Goal: Task Accomplishment & Management: Manage account settings

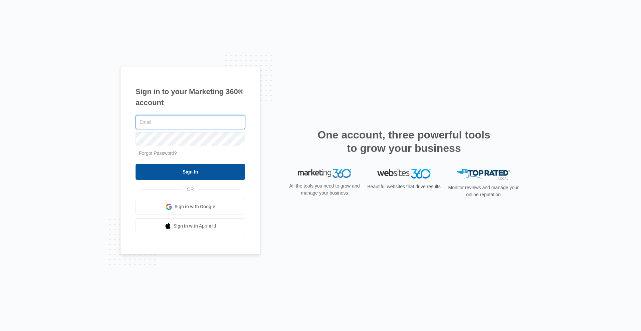
type input "[PERSON_NAME][EMAIL_ADDRESS][PERSON_NAME][DOMAIN_NAME]"
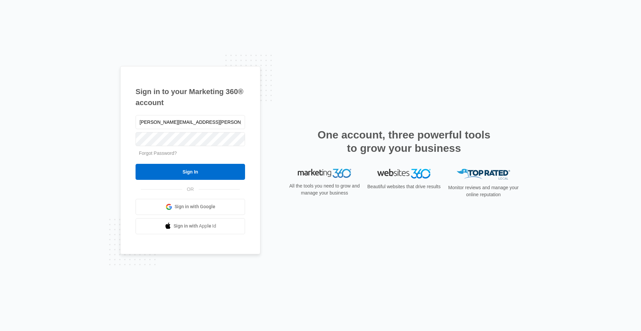
drag, startPoint x: 203, startPoint y: 175, endPoint x: 111, endPoint y: 167, distance: 92.3
click at [203, 175] on input "Sign In" at bounding box center [191, 172] width 110 height 16
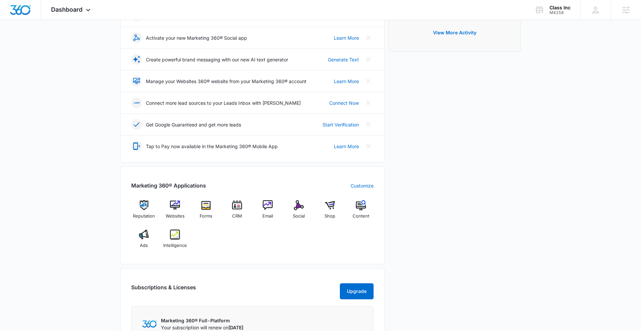
scroll to position [133, 0]
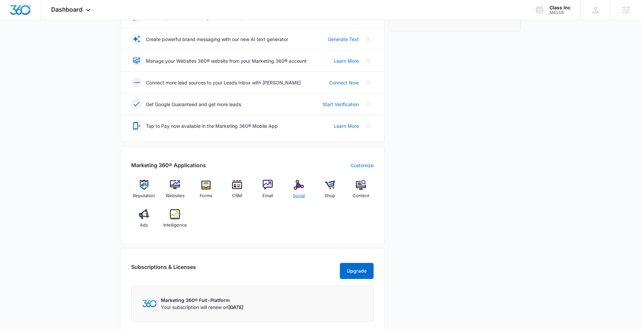
click at [297, 187] on img at bounding box center [299, 185] width 10 height 10
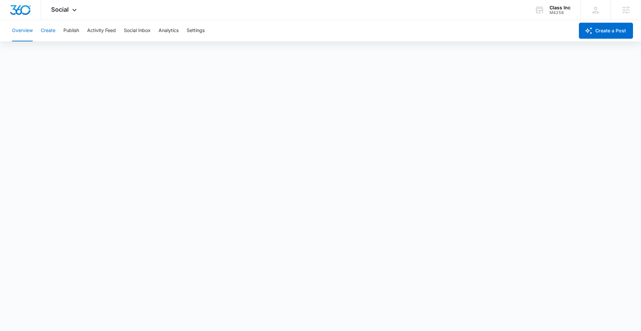
click at [52, 31] on button "Create" at bounding box center [48, 30] width 15 height 21
click at [74, 12] on icon at bounding box center [74, 11] width 4 height 2
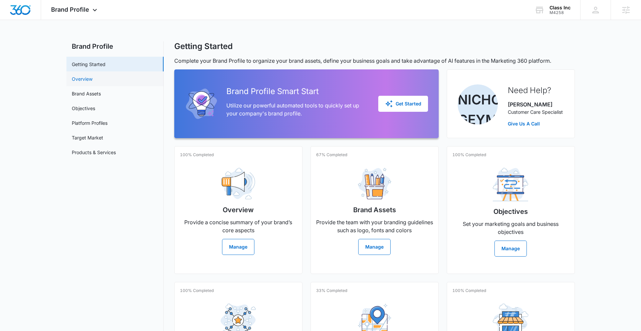
click at [93, 77] on link "Overview" at bounding box center [82, 78] width 21 height 7
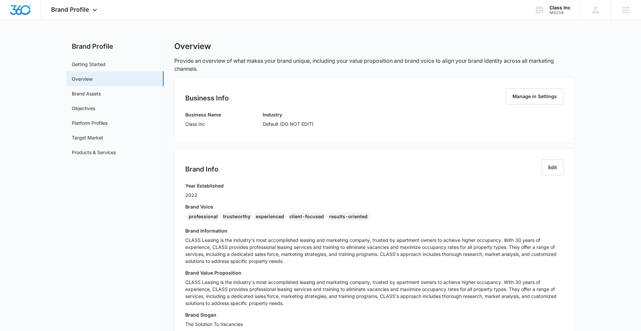
click at [188, 215] on div "professional" at bounding box center [203, 217] width 33 height 8
drag, startPoint x: 188, startPoint y: 217, endPoint x: 373, endPoint y: 215, distance: 185.0
click at [374, 215] on div "professional trustworthy experienced client-focused results-oriented" at bounding box center [374, 218] width 379 height 11
copy div "professional trustworthy experienced client-focused results-oriented"
